Goal: Task Accomplishment & Management: Manage account settings

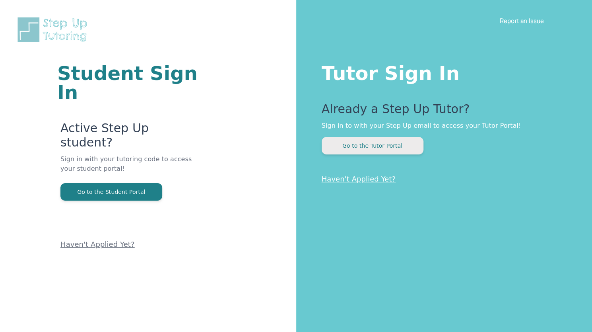
click at [401, 148] on button "Go to the Tutor Portal" at bounding box center [373, 146] width 102 height 18
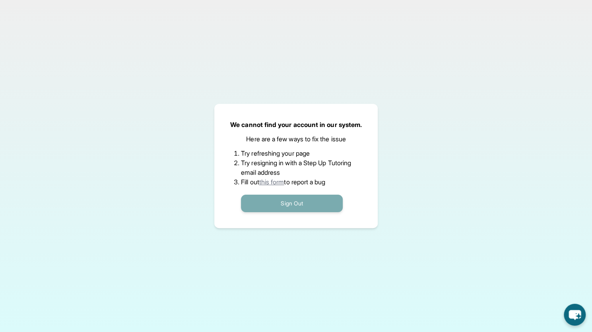
click at [317, 207] on button "Sign Out" at bounding box center [292, 204] width 102 height 18
